Goal: Task Accomplishment & Management: Manage account settings

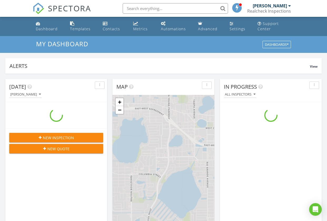
scroll to position [488, 336]
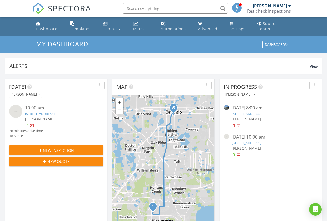
click at [43, 114] on link "2260 Cascades Blvd 102, Kissimmee, FL 34741" at bounding box center [40, 114] width 30 height 5
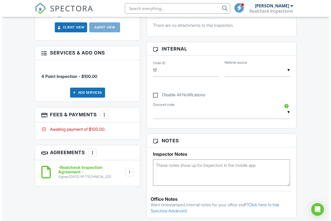
scroll to position [186, 0]
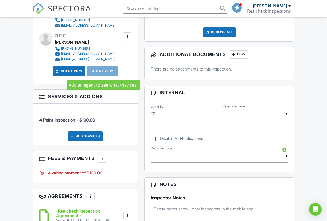
click at [100, 72] on div "Agent View" at bounding box center [102, 71] width 31 height 10
click at [96, 70] on div "Agent View" at bounding box center [102, 71] width 31 height 10
click at [90, 86] on div "People Disable Client CC Email New Client Client's Agent Listing Agent Add Anot…" at bounding box center [86, 105] width 112 height 262
click at [94, 73] on div "Agent View" at bounding box center [102, 71] width 31 height 10
click at [126, 36] on div at bounding box center [127, 36] width 5 height 5
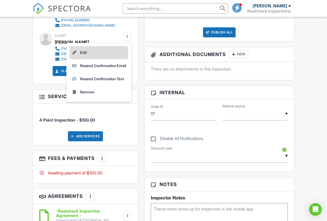
click at [92, 51] on li "Edit" at bounding box center [99, 52] width 59 height 13
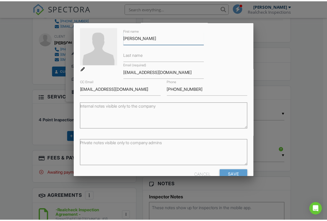
scroll to position [35, 0]
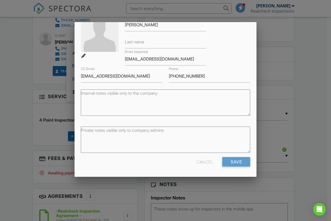
click at [277, 141] on div at bounding box center [165, 112] width 331 height 277
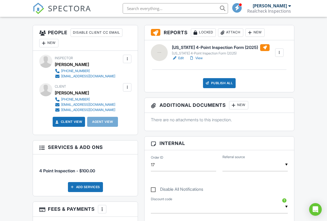
scroll to position [147, 0]
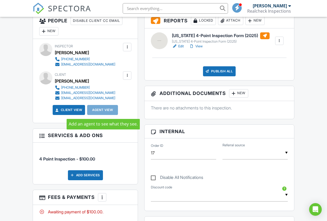
click at [103, 110] on div "Agent View" at bounding box center [102, 110] width 31 height 10
click at [102, 111] on div "Agent View" at bounding box center [102, 110] width 31 height 10
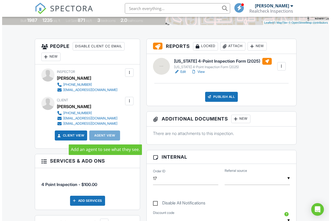
scroll to position [121, 0]
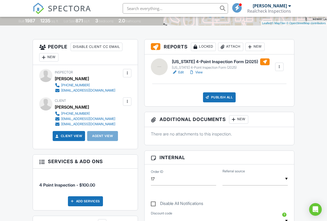
click at [51, 57] on div "New" at bounding box center [48, 57] width 19 height 8
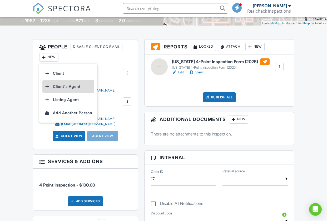
click at [60, 88] on li "Client's Agent" at bounding box center [68, 86] width 52 height 13
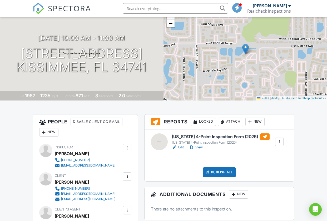
scroll to position [38, 0]
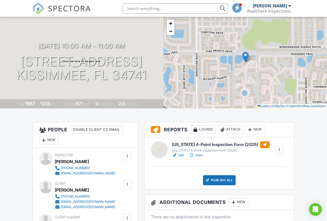
click at [181, 156] on link "Edit" at bounding box center [178, 155] width 12 height 5
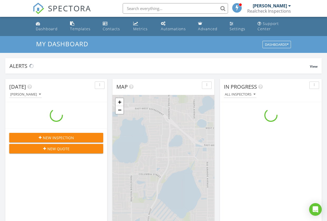
scroll to position [488, 336]
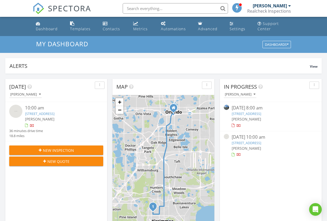
click at [248, 141] on link "2260 Cascades Blvd 102, Kissimmee, FL 34741" at bounding box center [247, 143] width 30 height 5
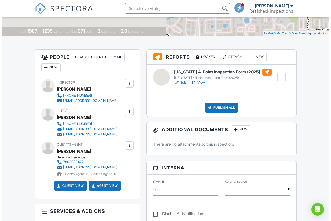
scroll to position [112, 0]
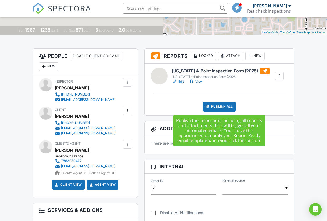
click at [220, 106] on div "Publish All" at bounding box center [219, 107] width 33 height 10
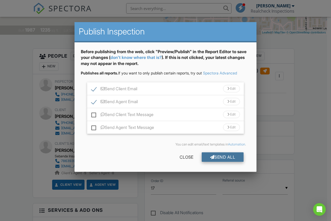
click at [225, 158] on div "Send All" at bounding box center [223, 157] width 42 height 9
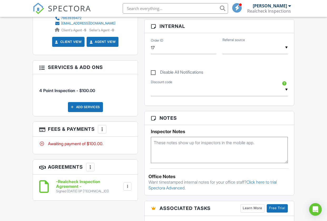
scroll to position [278, 0]
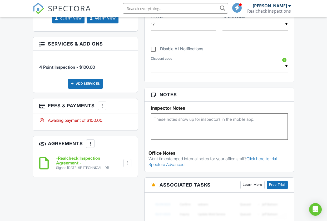
click at [102, 106] on div at bounding box center [102, 105] width 5 height 5
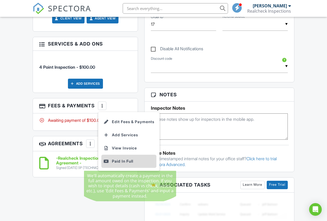
click at [123, 163] on div "Paid In Full" at bounding box center [129, 161] width 51 height 6
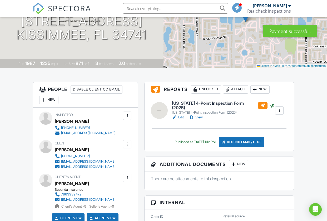
scroll to position [78, 0]
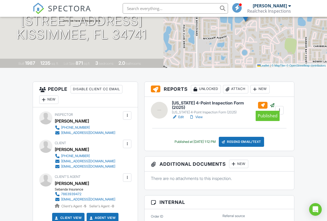
click at [270, 105] on div at bounding box center [272, 105] width 5 height 5
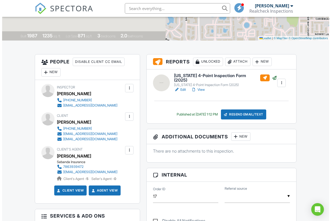
scroll to position [89, 0]
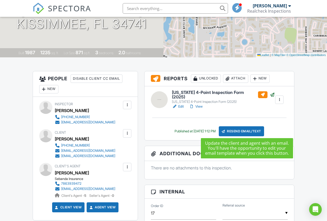
click at [241, 129] on div "Resend Email/Text" at bounding box center [241, 132] width 45 height 10
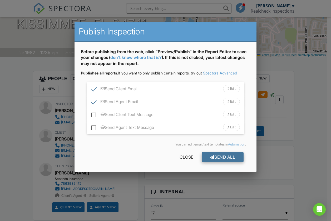
click at [218, 157] on div "Send All" at bounding box center [223, 157] width 42 height 9
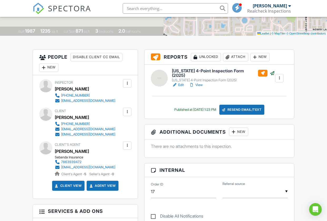
scroll to position [88, 0]
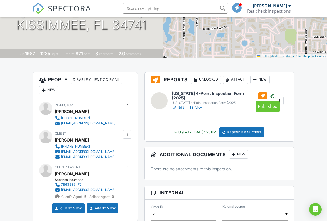
click at [270, 95] on div at bounding box center [272, 95] width 5 height 5
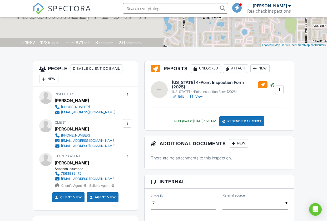
scroll to position [76, 0]
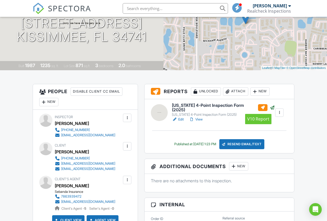
click at [258, 106] on div at bounding box center [262, 107] width 9 height 7
click at [280, 112] on div at bounding box center [279, 112] width 5 height 5
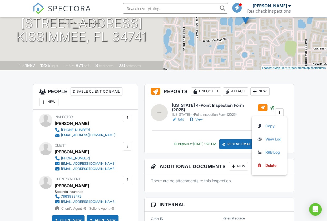
click at [280, 112] on div at bounding box center [279, 112] width 5 height 5
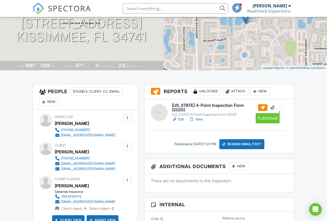
click at [270, 107] on div at bounding box center [272, 107] width 5 height 5
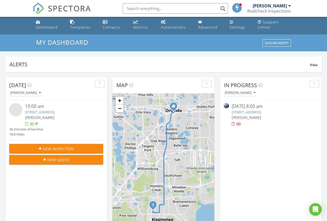
scroll to position [2, 0]
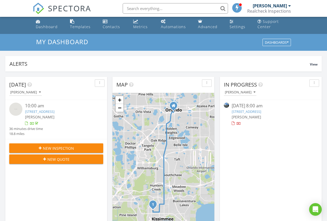
click at [42, 111] on link "2260 Cascades Blvd 102, Kissimmee, FL 34741" at bounding box center [40, 111] width 30 height 5
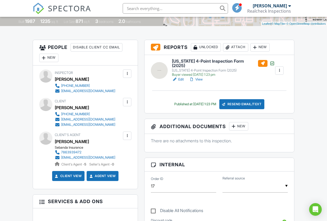
scroll to position [124, 0]
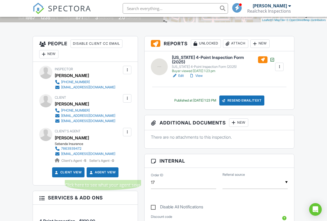
click at [100, 174] on link "Agent View" at bounding box center [102, 172] width 27 height 5
click at [194, 73] on div at bounding box center [191, 75] width 5 height 5
